Goal: Navigation & Orientation: Find specific page/section

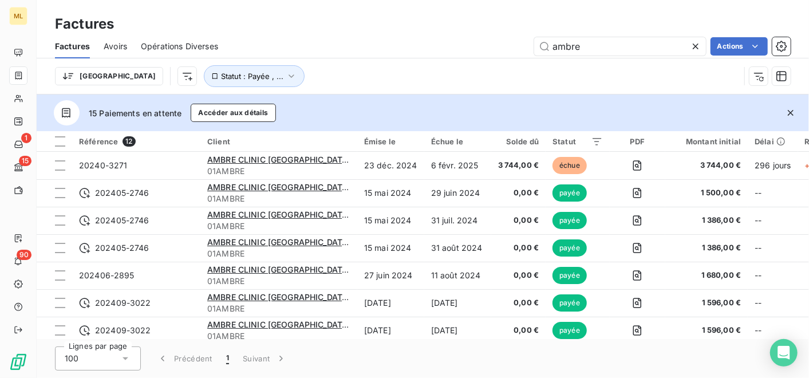
scroll to position [147, 0]
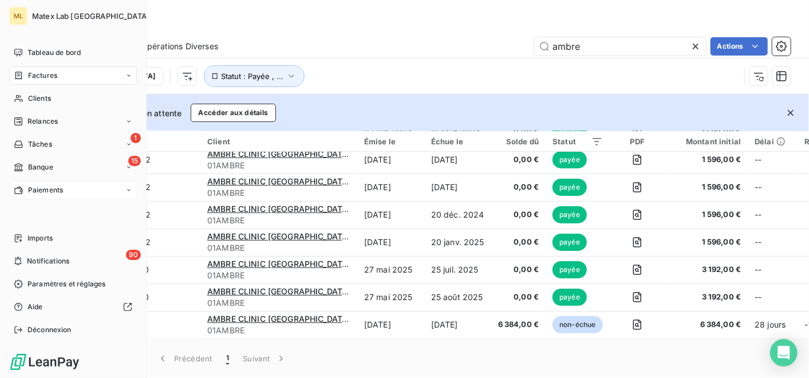
click at [34, 182] on div "Paiements" at bounding box center [73, 190] width 128 height 18
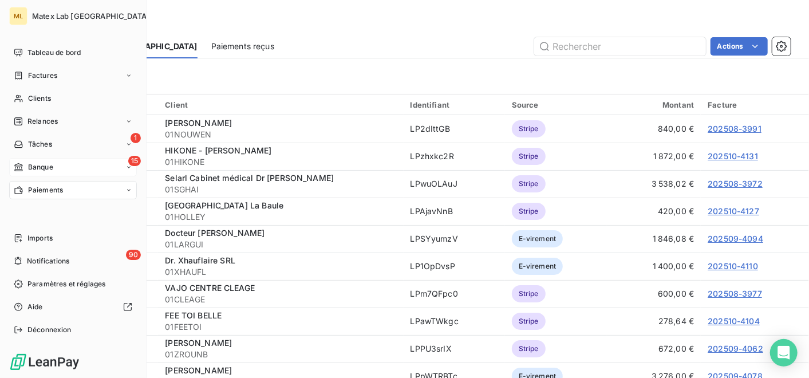
click at [42, 162] on span "Banque" at bounding box center [40, 167] width 25 height 10
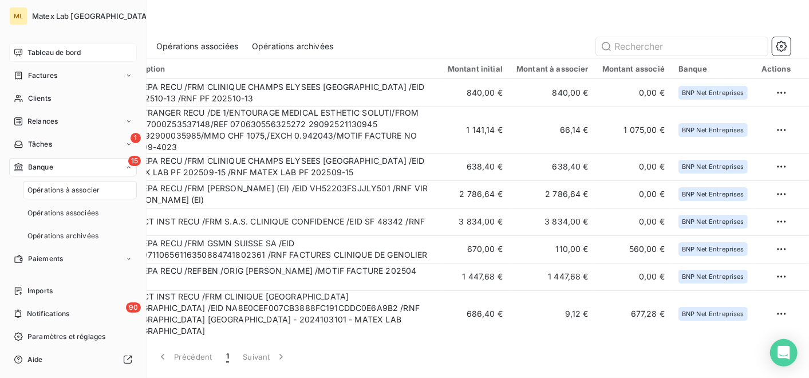
click at [54, 44] on div "Tableau de bord" at bounding box center [73, 53] width 128 height 18
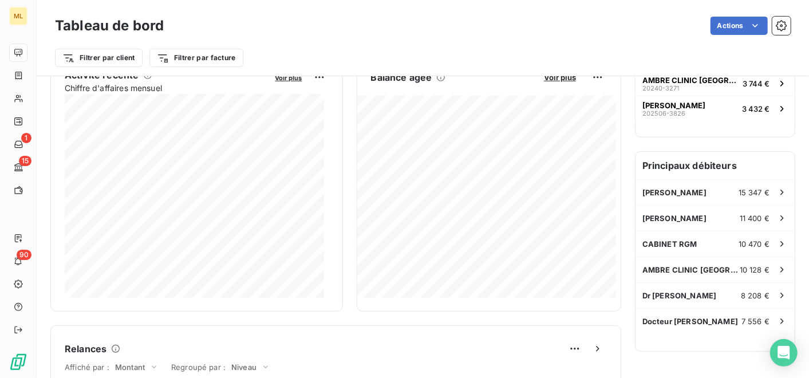
scroll to position [255, 0]
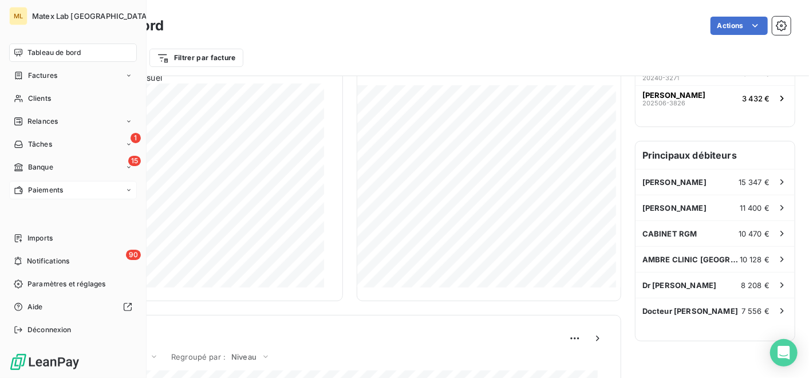
click at [23, 190] on div "Paiements" at bounding box center [38, 190] width 49 height 10
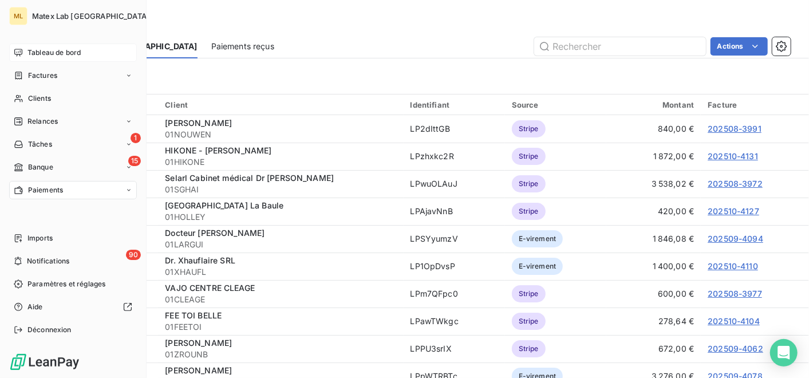
click at [28, 48] on span "Tableau de bord" at bounding box center [53, 53] width 53 height 10
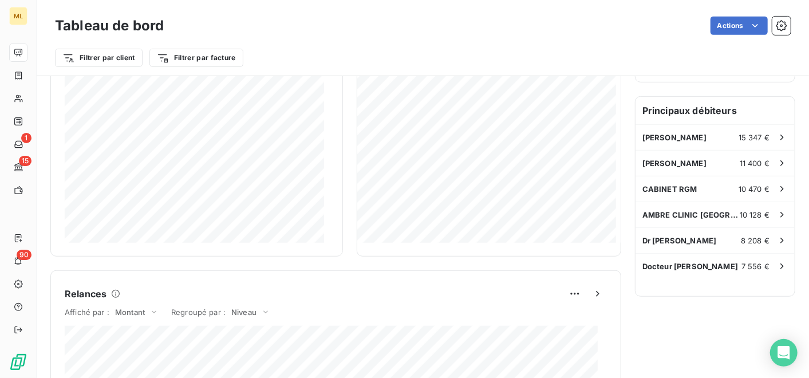
scroll to position [318, 0]
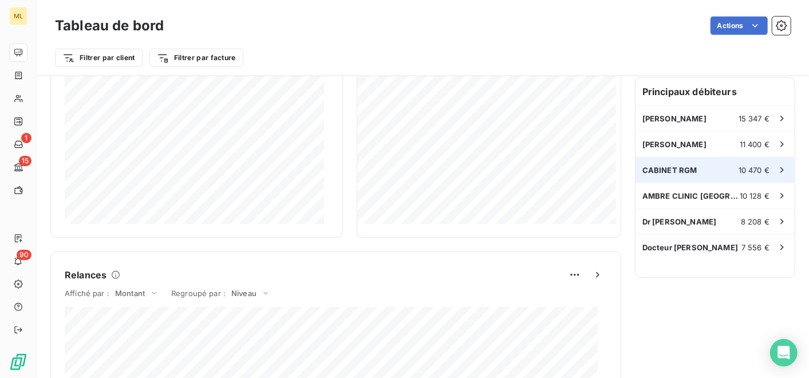
click at [714, 168] on div "CABINET RGM 10 470 €" at bounding box center [714, 169] width 159 height 25
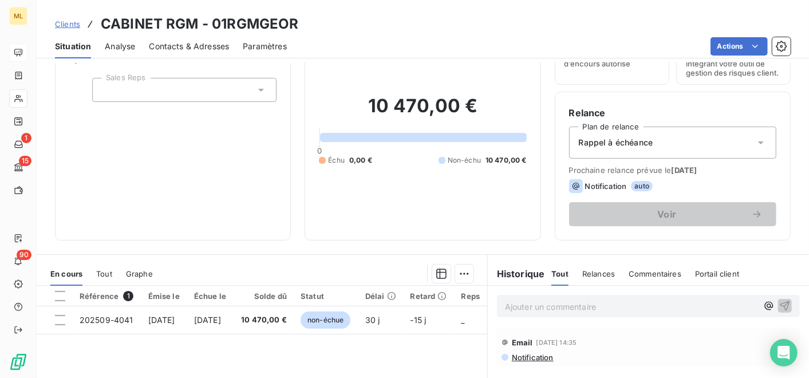
scroll to position [191, 0]
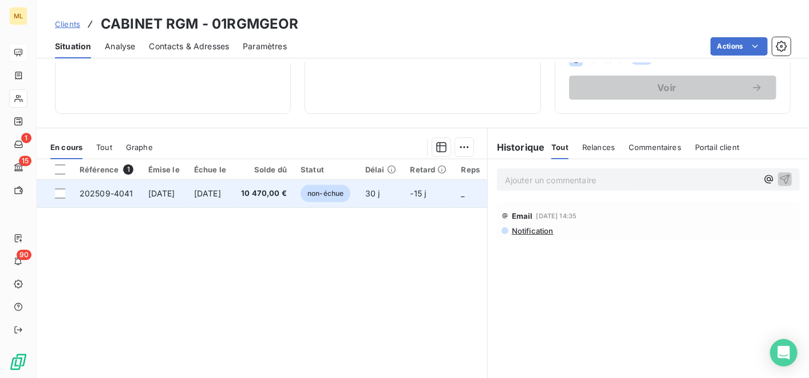
click at [270, 191] on td "10 470,00 €" at bounding box center [264, 193] width 60 height 27
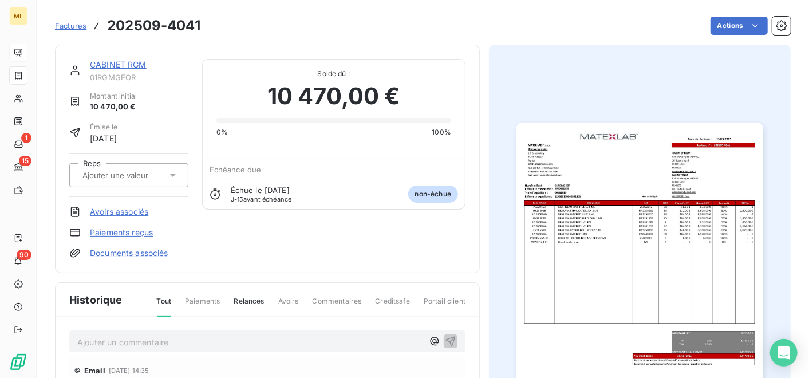
click at [670, 226] on img "button" at bounding box center [639, 296] width 246 height 348
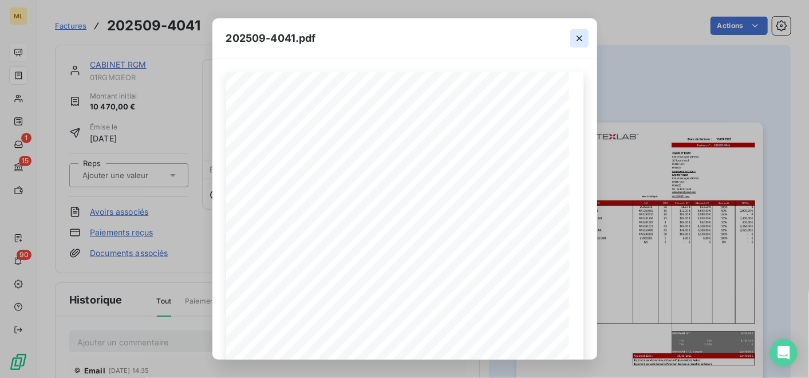
click at [575, 38] on icon "button" at bounding box center [579, 38] width 11 height 11
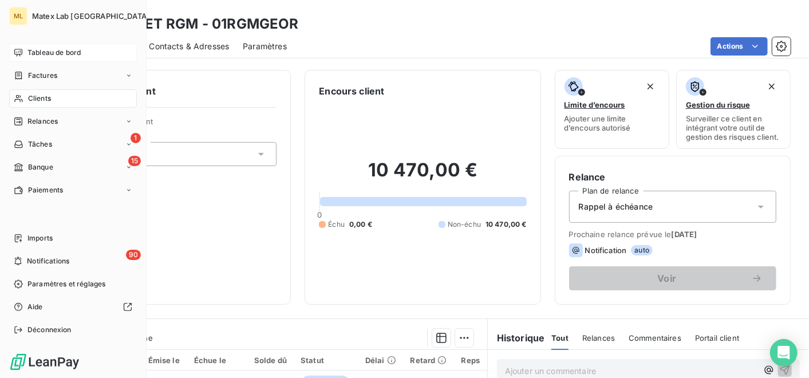
click at [31, 54] on span "Tableau de bord" at bounding box center [53, 53] width 53 height 10
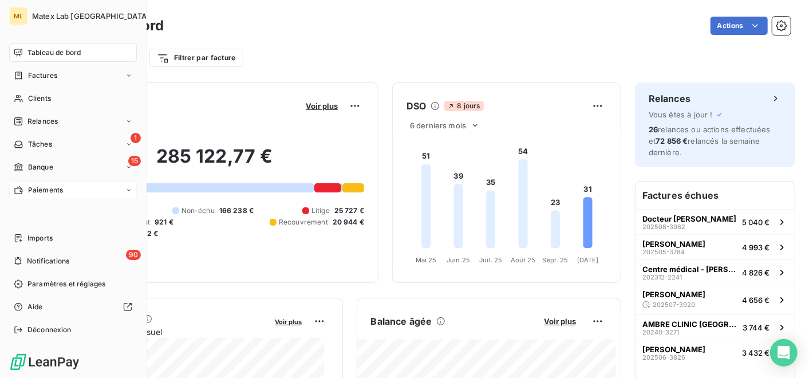
click at [29, 187] on span "Paiements" at bounding box center [45, 190] width 35 height 10
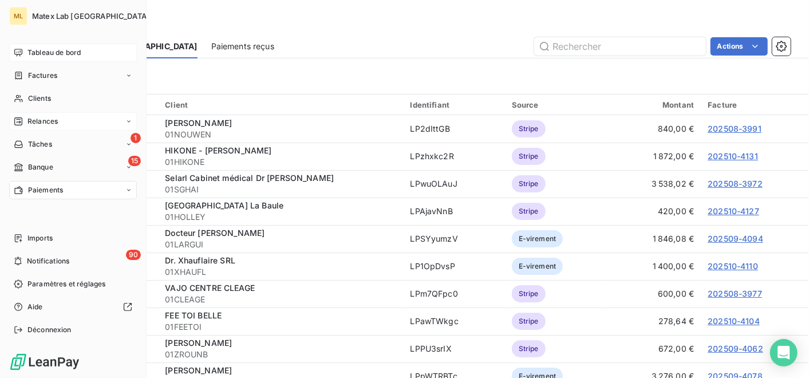
click at [50, 119] on span "Relances" at bounding box center [42, 121] width 30 height 10
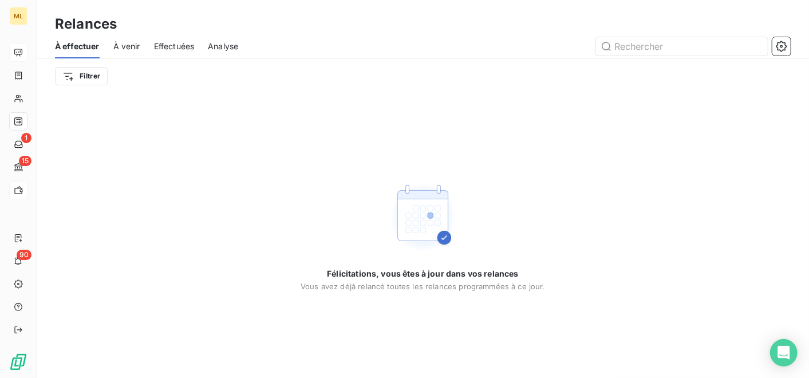
click at [132, 45] on span "À venir" at bounding box center [126, 46] width 27 height 11
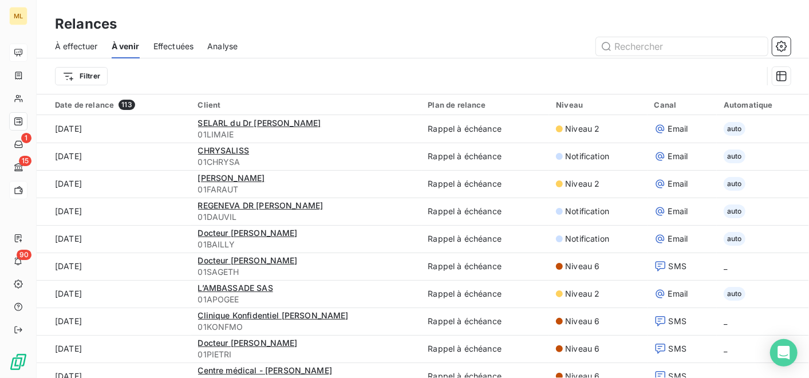
click at [226, 45] on span "Analyse" at bounding box center [222, 46] width 30 height 11
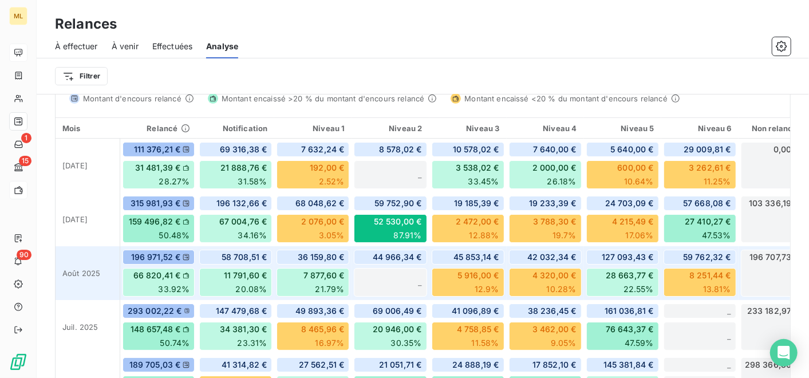
scroll to position [465, 0]
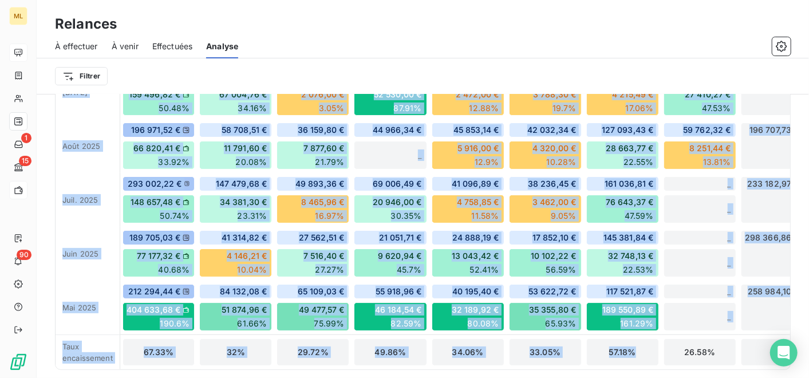
drag, startPoint x: 647, startPoint y: 363, endPoint x: 699, endPoint y: 366, distance: 52.2
click at [699, 366] on div "Mois Relancé Notification Niveau 1 Niveau 2 Niveau 3 Niveau 4 Niveau 5 Niveau 6…" at bounding box center [423, 179] width 734 height 379
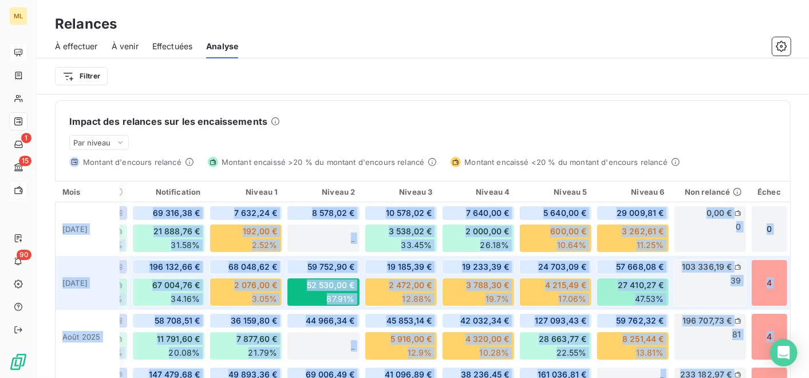
scroll to position [338, 0]
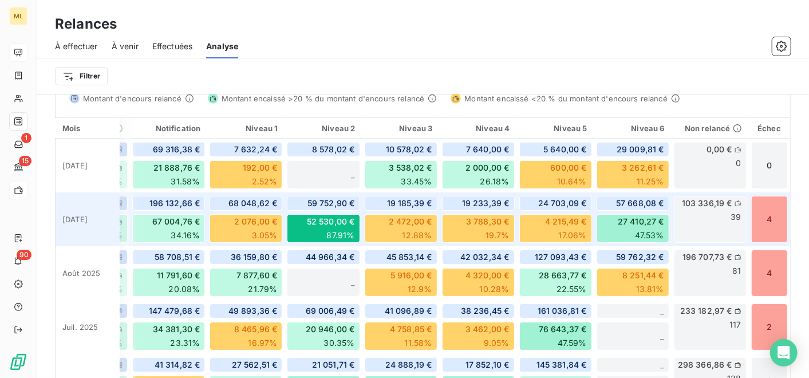
click at [759, 214] on div "4" at bounding box center [769, 219] width 37 height 47
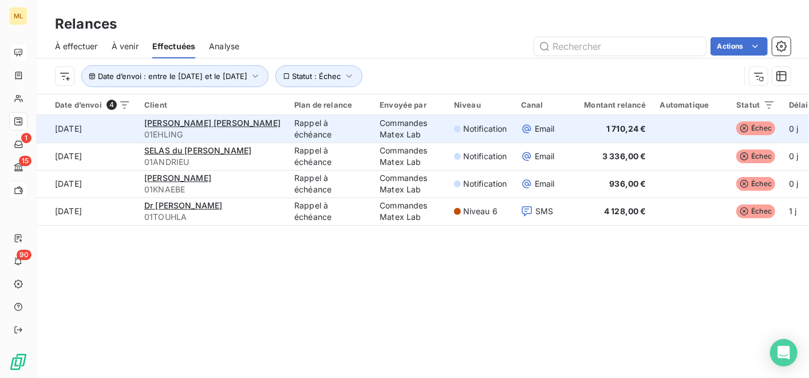
click at [443, 127] on td "Commandes Matex Lab" at bounding box center [410, 128] width 74 height 27
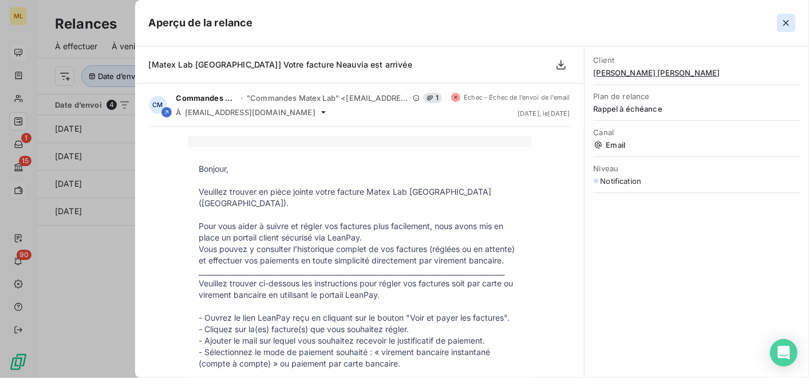
click at [785, 19] on icon "button" at bounding box center [785, 22] width 11 height 11
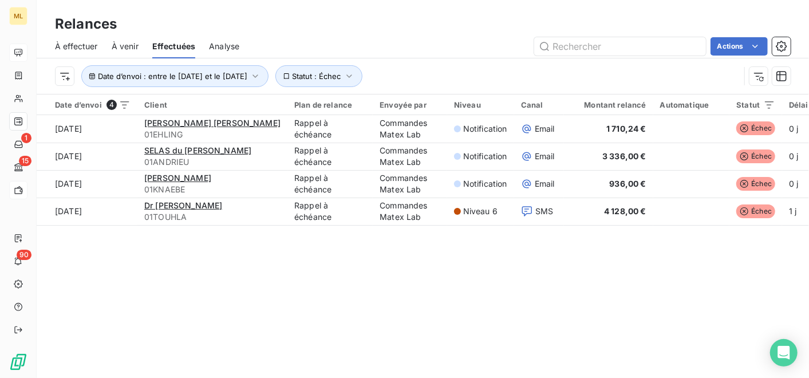
drag, startPoint x: 224, startPoint y: 305, endPoint x: 234, endPoint y: 298, distance: 11.9
click at [224, 305] on div "Relances À effectuer À venir Effectuées Analyse Actions Date d’envoi : entre le…" at bounding box center [423, 189] width 772 height 378
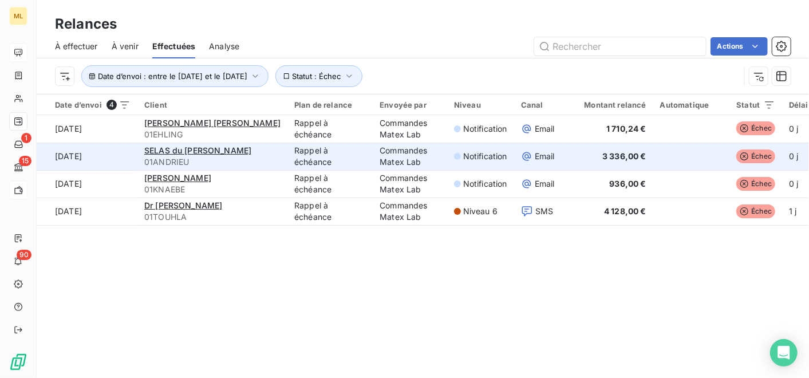
click at [412, 153] on td "Commandes Matex Lab" at bounding box center [410, 156] width 74 height 27
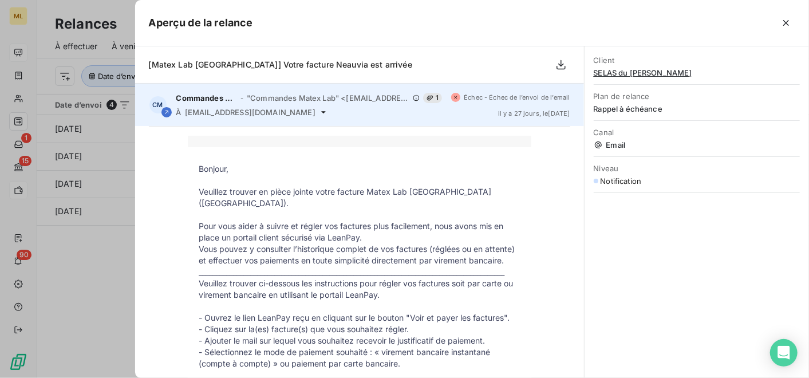
click at [426, 97] on span "1" at bounding box center [432, 98] width 19 height 10
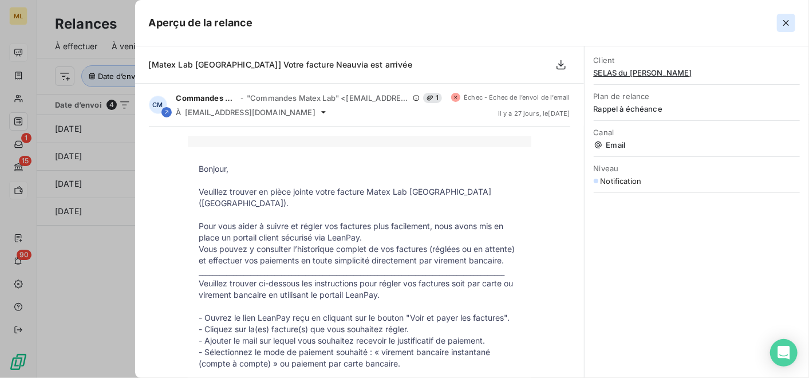
click at [780, 25] on icon "button" at bounding box center [785, 22] width 11 height 11
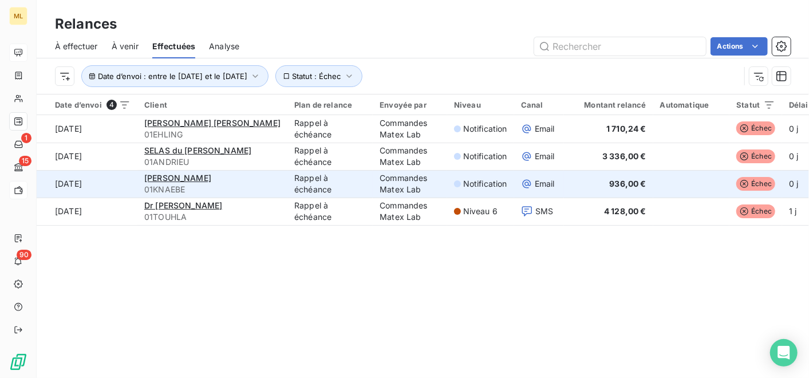
click at [396, 186] on td "Commandes Matex Lab" at bounding box center [410, 183] width 74 height 27
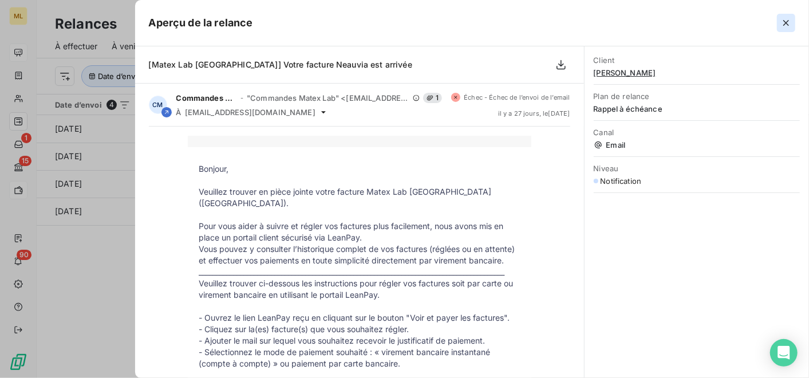
click at [793, 21] on button "button" at bounding box center [786, 23] width 18 height 18
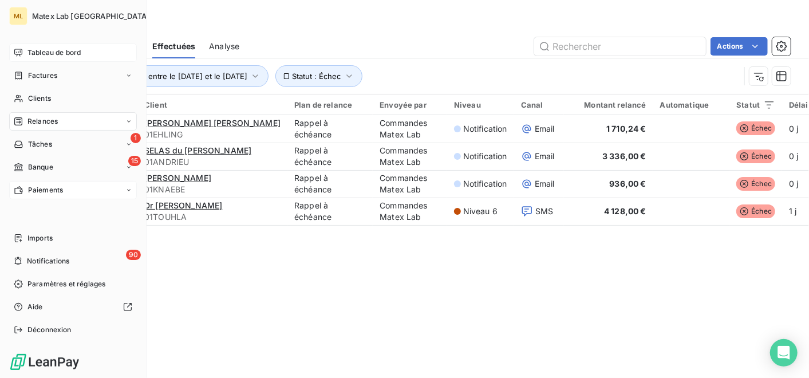
click at [31, 52] on span "Tableau de bord" at bounding box center [53, 53] width 53 height 10
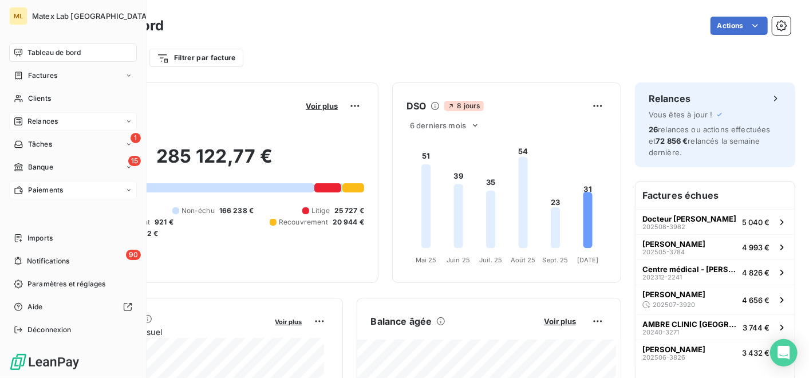
click at [32, 188] on span "Paiements" at bounding box center [45, 190] width 35 height 10
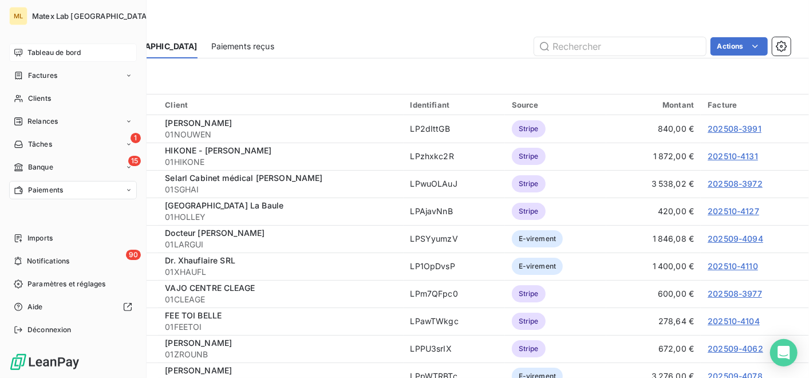
click at [52, 57] on span "Tableau de bord" at bounding box center [53, 53] width 53 height 10
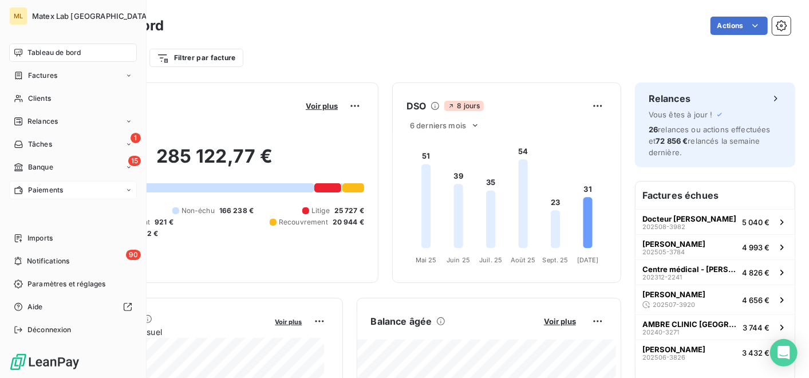
click at [39, 186] on span "Paiements" at bounding box center [45, 190] width 35 height 10
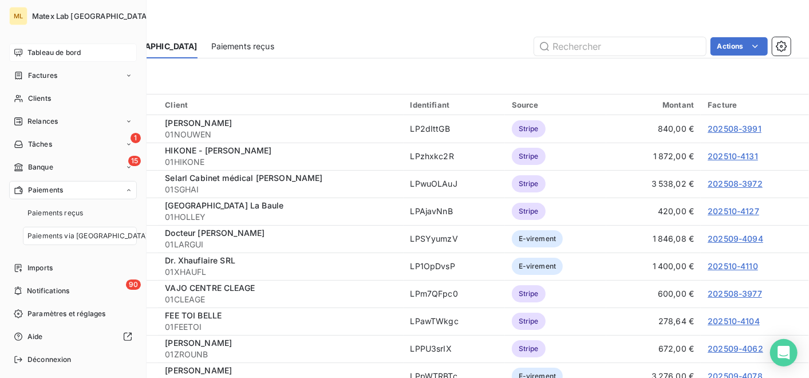
click at [58, 37] on div "ML Matex Lab France Tableau de bord Factures Clients Relances 1 Tâches 15 Banqu…" at bounding box center [73, 189] width 147 height 378
click at [58, 52] on span "Tableau de bord" at bounding box center [53, 53] width 53 height 10
